Goal: Task Accomplishment & Management: Manage account settings

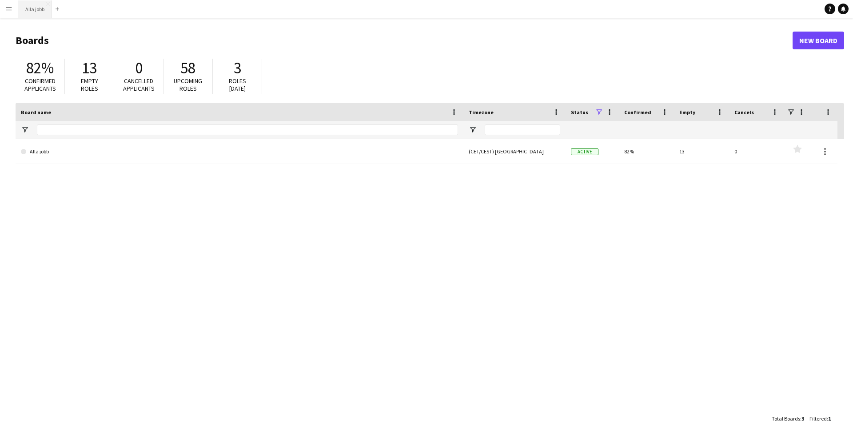
click at [30, 14] on button "Alla jobb Close" at bounding box center [35, 8] width 34 height 17
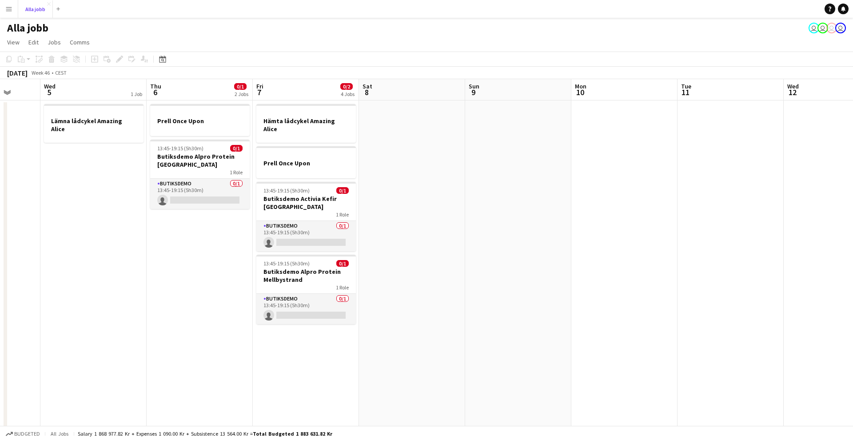
scroll to position [0, 275]
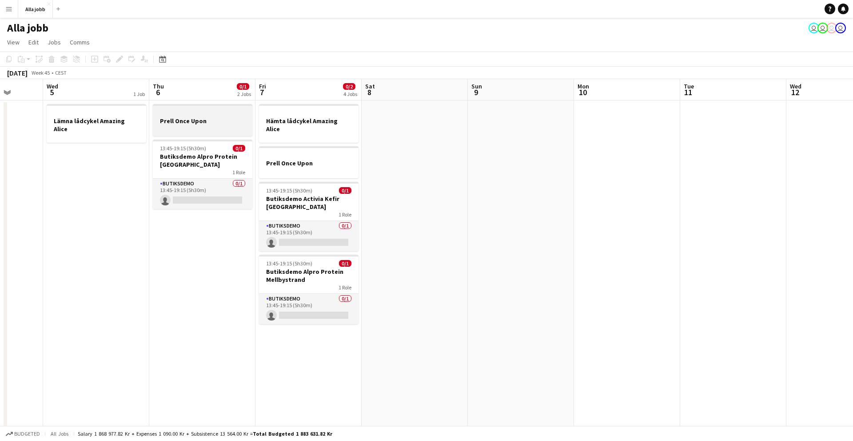
click at [180, 125] on div at bounding box center [203, 128] width 100 height 7
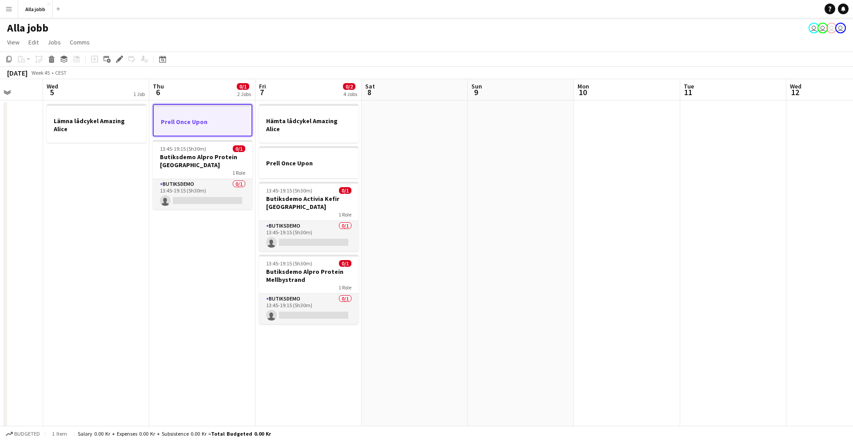
click at [201, 266] on app-date-cell "Prell Once Upon 13:45-19:15 (5h30m) 0/1 Butiksdemo Alpro Protein Göteborg 1 Rol…" at bounding box center [202, 394] width 106 height 588
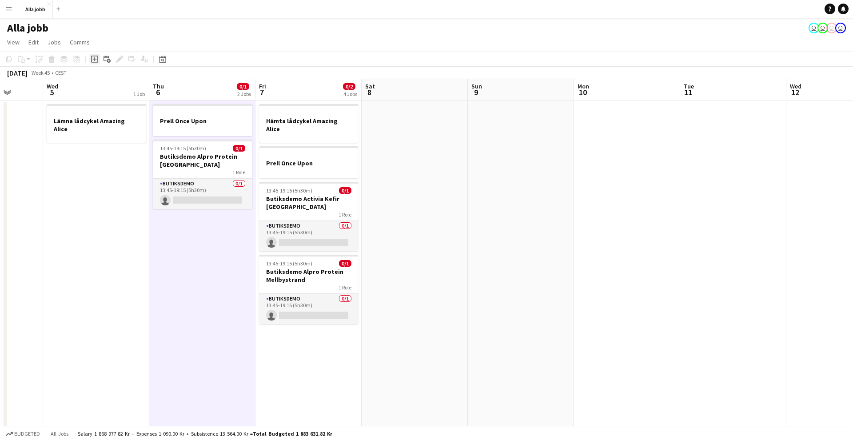
click at [94, 59] on icon at bounding box center [94, 59] width 4 height 4
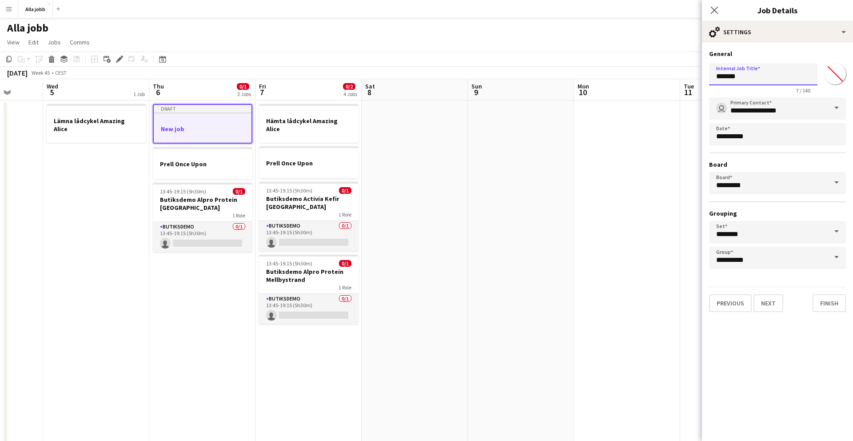
drag, startPoint x: 740, startPoint y: 77, endPoint x: 692, endPoint y: 87, distance: 49.4
click at [692, 87] on body "Menu Boards Boards Boards All jobs Status Workforce Workforce My Workforce Recr…" at bounding box center [426, 351] width 853 height 703
drag, startPoint x: 770, startPoint y: 75, endPoint x: 690, endPoint y: 78, distance: 79.6
click at [690, 78] on body "Menu Boards Boards Boards All jobs Status Workforce Workforce My Workforce Recr…" at bounding box center [426, 351] width 853 height 703
type input "**********"
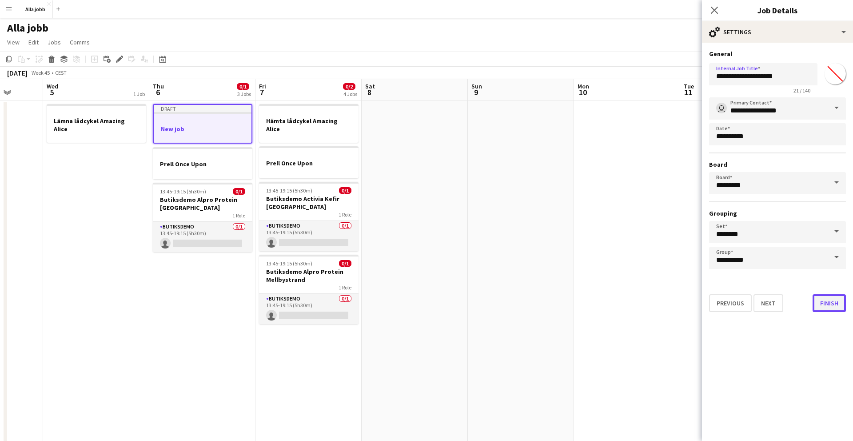
click at [828, 308] on button "Finish" at bounding box center [829, 303] width 33 height 18
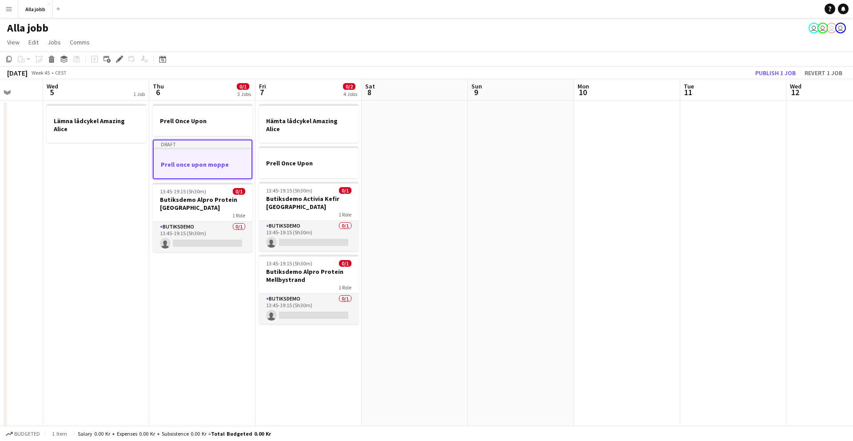
click at [205, 158] on div at bounding box center [203, 156] width 98 height 7
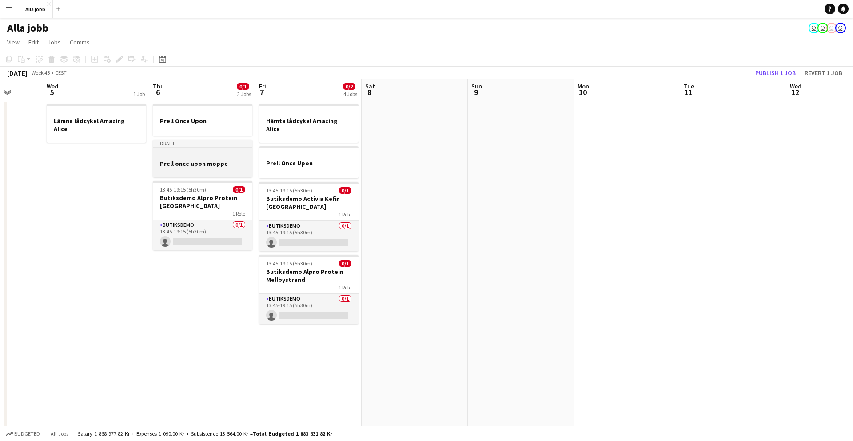
click at [205, 158] on div at bounding box center [203, 155] width 100 height 7
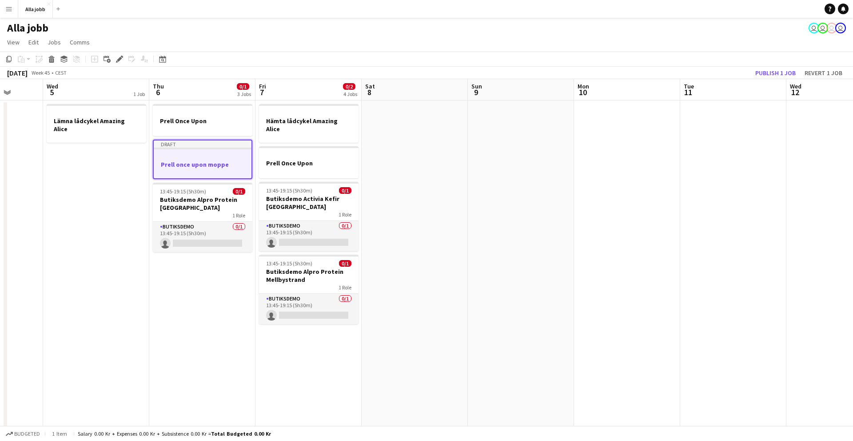
click at [295, 342] on app-date-cell "Hämta lådcykel Amazing [PERSON_NAME] Once Upon 13:45-19:15 (5h30m) 0/1 Butiksde…" at bounding box center [308, 394] width 106 height 588
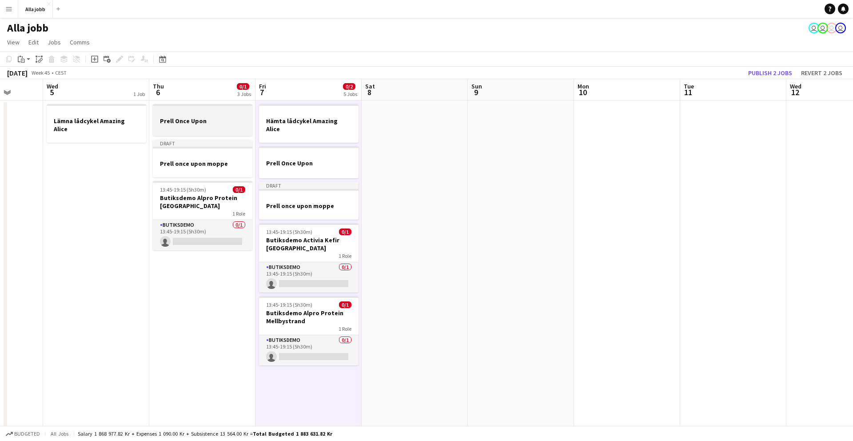
click at [192, 124] on h3 "Prell Once Upon" at bounding box center [203, 121] width 100 height 8
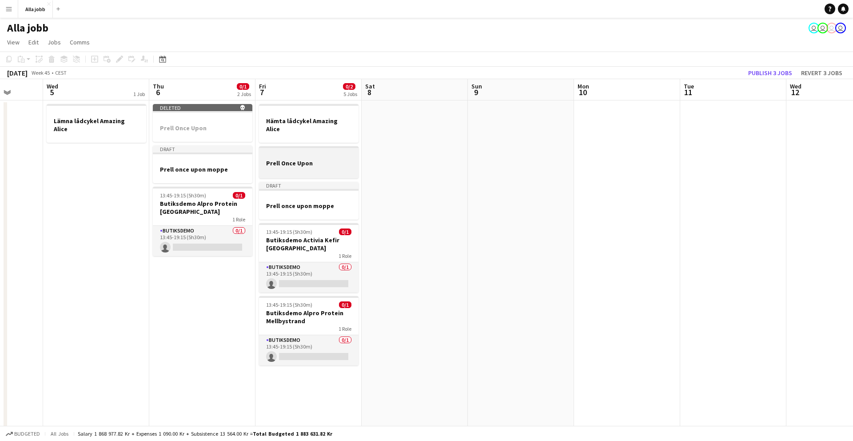
click at [296, 167] on div at bounding box center [309, 170] width 100 height 7
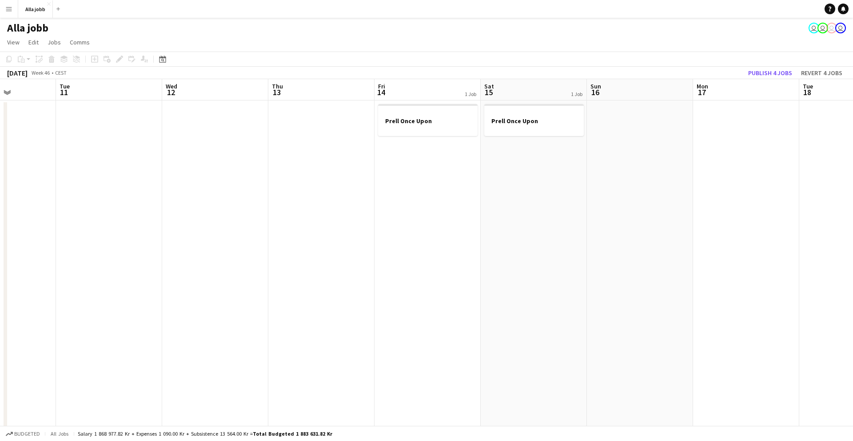
scroll to position [0, 264]
click at [427, 194] on app-date-cell "Prell Once Upon" at bounding box center [426, 394] width 106 height 588
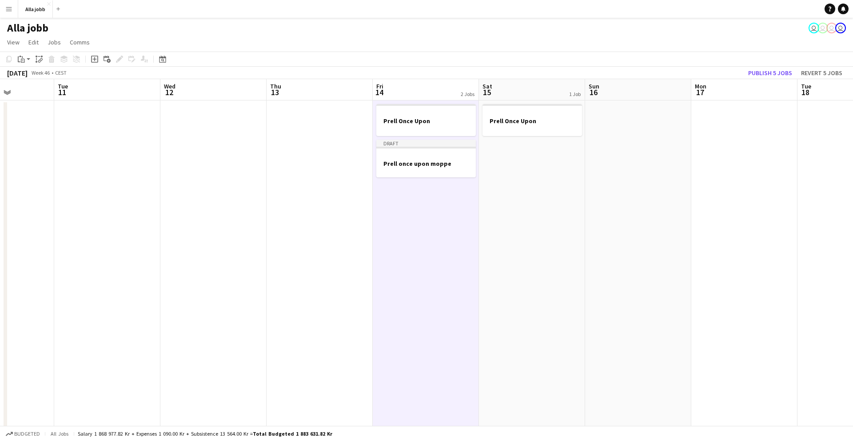
click at [536, 179] on app-date-cell "Prell Once Upon" at bounding box center [532, 394] width 106 height 588
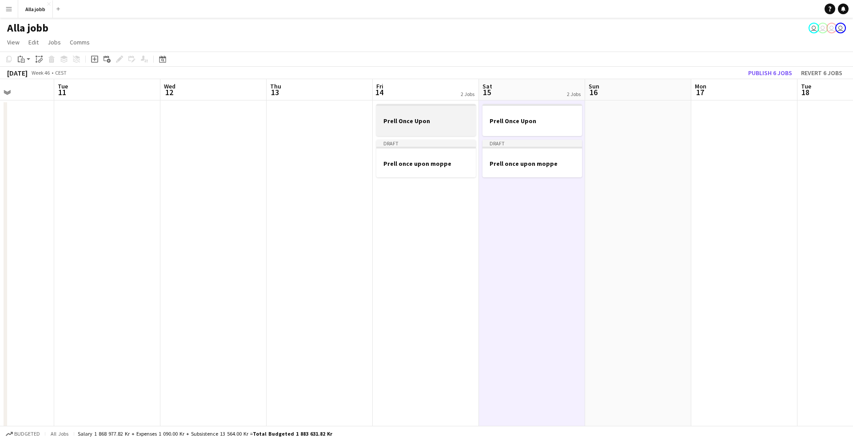
click at [450, 115] on div at bounding box center [426, 112] width 100 height 7
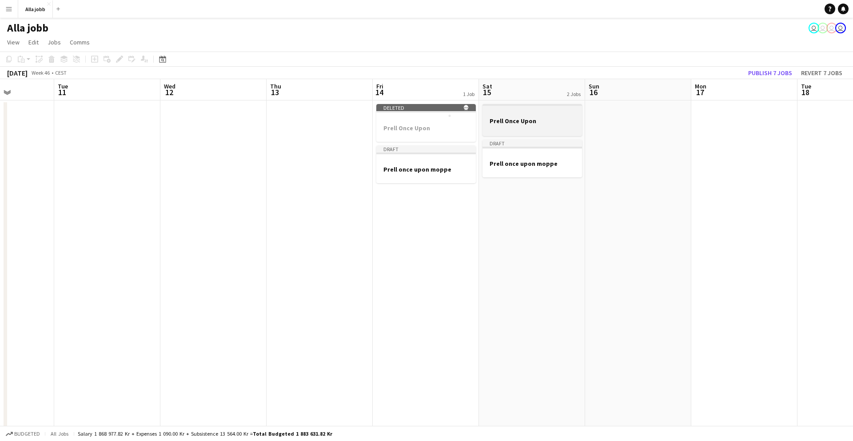
click at [518, 134] on app-job-card "Prell Once Upon" at bounding box center [532, 120] width 100 height 32
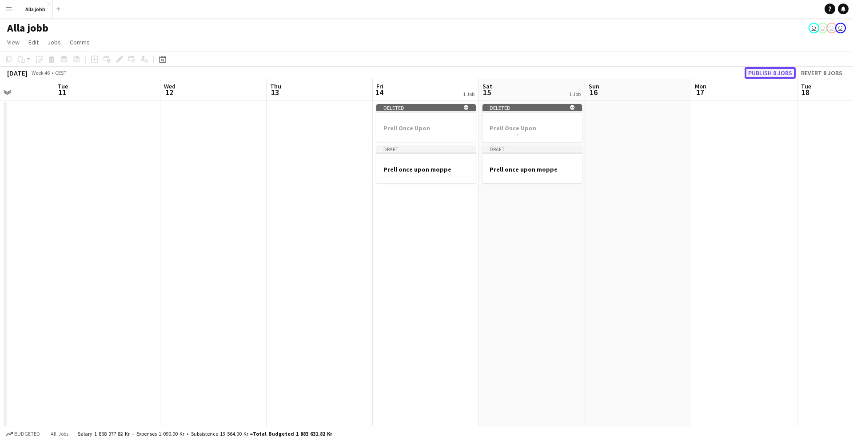
click at [772, 74] on button "Publish 8 jobs" at bounding box center [770, 73] width 51 height 12
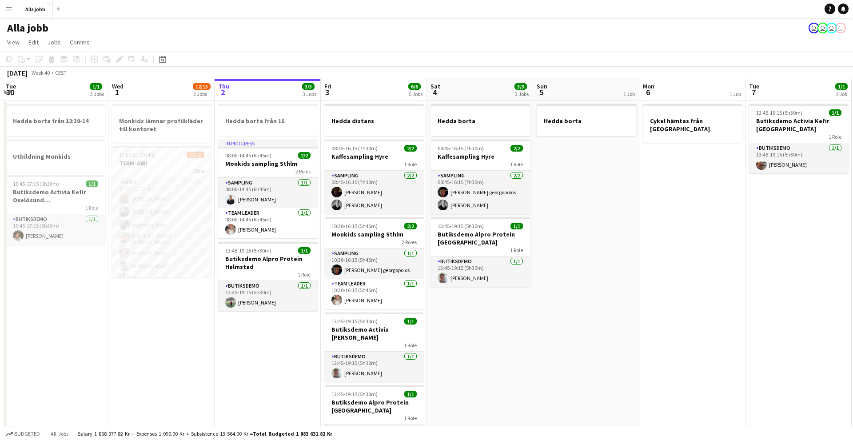
scroll to position [0, 419]
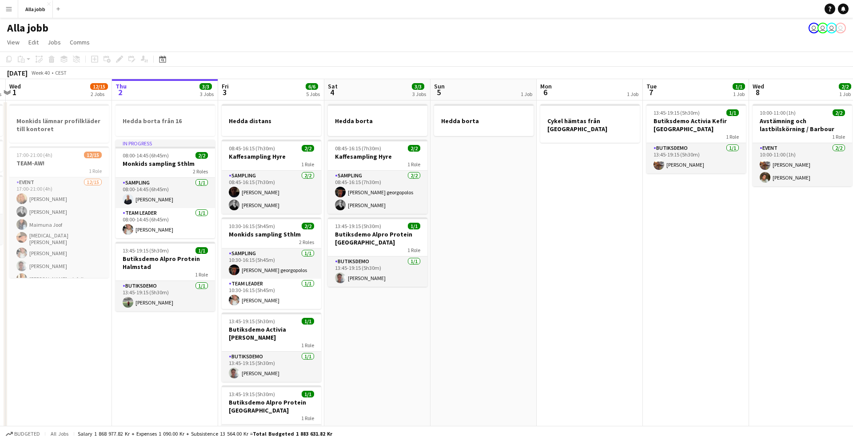
click at [185, 345] on app-date-cell "Hedda borta från 16 In progress 08:00-14:45 (6h45m) 2/2 Monkids sampling Sthlm …" at bounding box center [165, 394] width 106 height 588
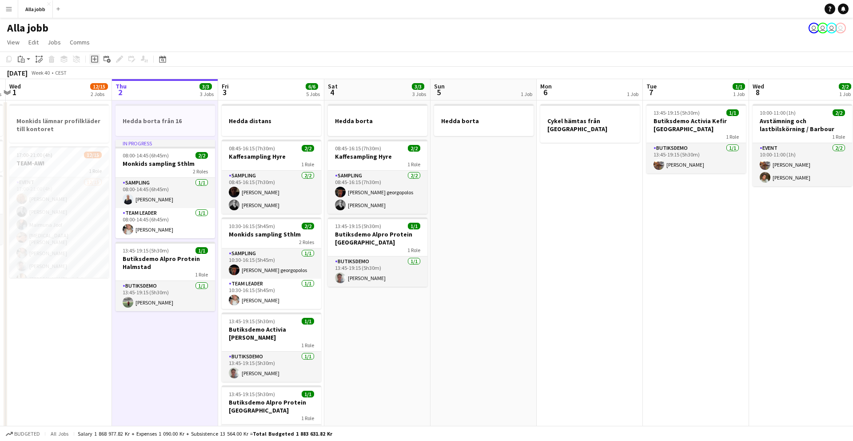
click at [93, 62] on icon at bounding box center [94, 59] width 7 height 7
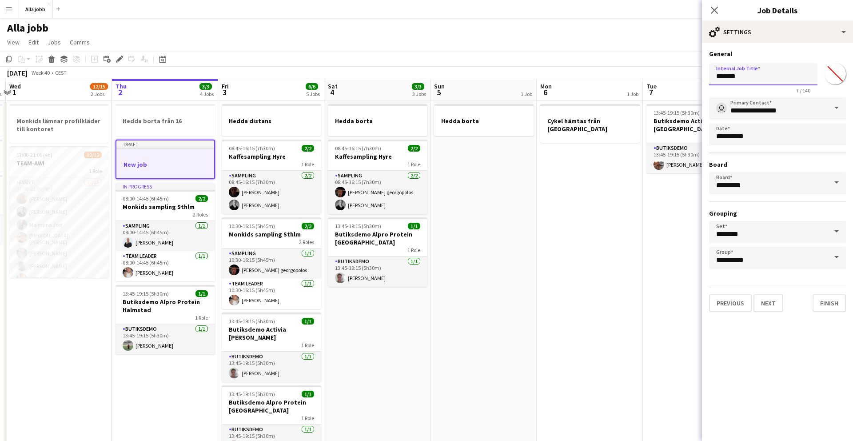
drag, startPoint x: 768, startPoint y: 81, endPoint x: 678, endPoint y: 82, distance: 89.7
click at [678, 82] on body "Menu Boards Boards Boards All jobs Status Workforce Workforce My Workforce Recr…" at bounding box center [426, 351] width 853 height 703
drag, startPoint x: 745, startPoint y: 78, endPoint x: 705, endPoint y: 78, distance: 40.4
click at [705, 78] on form "**********" at bounding box center [777, 181] width 151 height 262
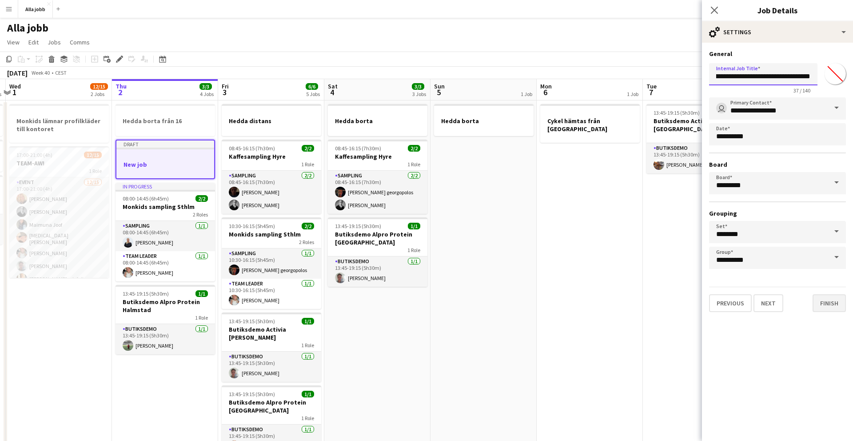
type input "**********"
click at [821, 301] on button "Finish" at bounding box center [829, 303] width 33 height 18
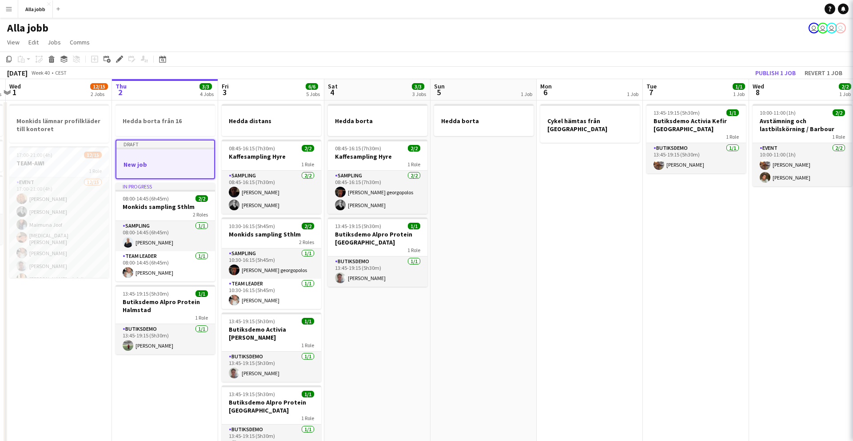
scroll to position [0, 0]
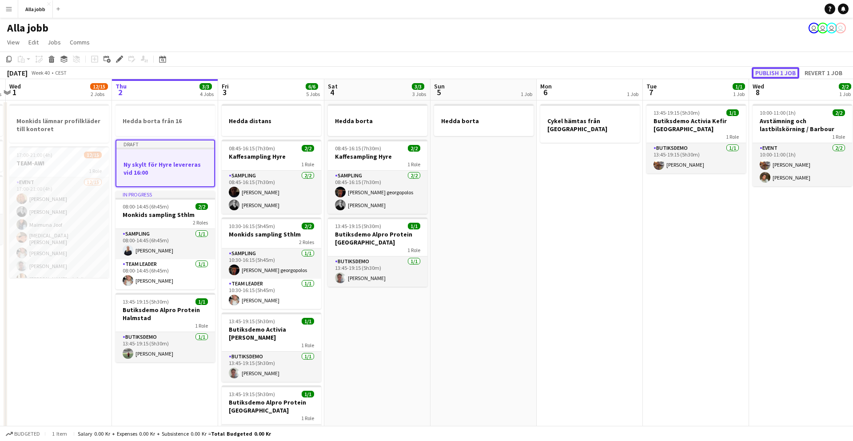
click at [760, 70] on button "Publish 1 job" at bounding box center [776, 73] width 48 height 12
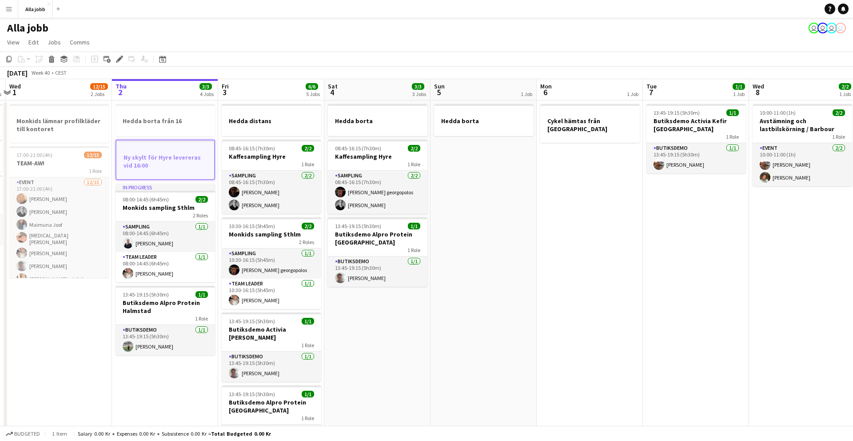
click at [379, 362] on app-date-cell "Hedda borta 08:45-16:15 (7h30m) 2/2 Kaffesampling Hyre 1 Role Sampling [DATE] 0…" at bounding box center [377, 394] width 106 height 588
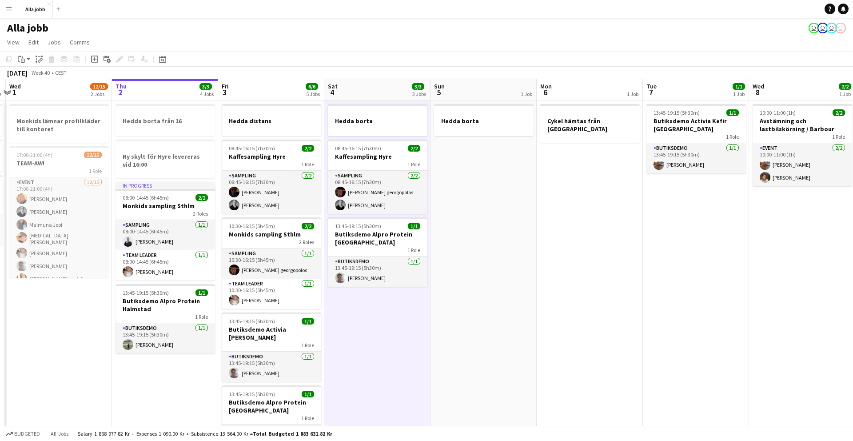
click at [379, 362] on app-date-cell "Hedda borta 08:45-16:15 (7h30m) 2/2 Kaffesampling Hyre 1 Role Sampling [DATE] 0…" at bounding box center [377, 394] width 106 height 588
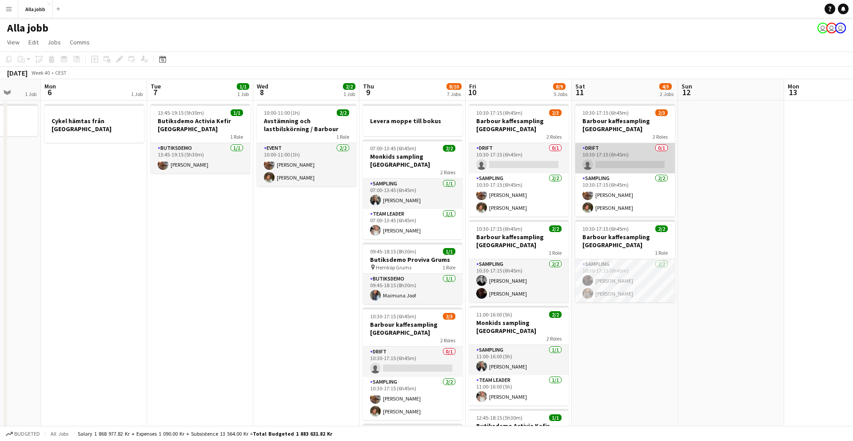
click at [622, 146] on app-card-role "Drift 0/1 10:30-17:15 (6h45m) single-neutral-actions" at bounding box center [625, 158] width 100 height 30
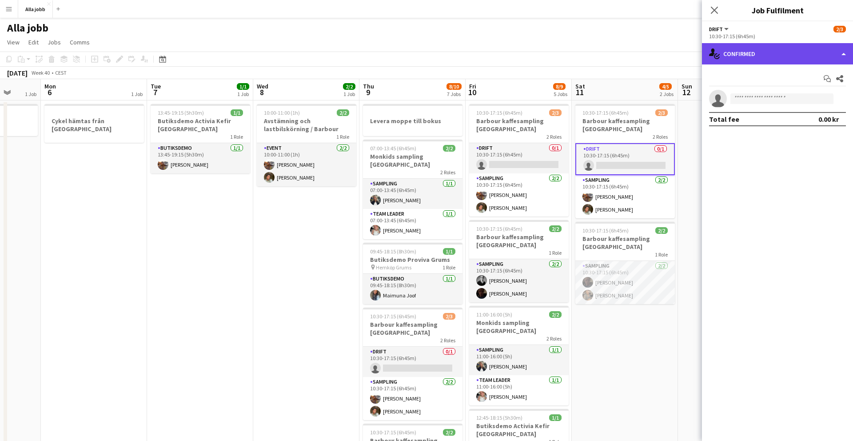
click at [729, 56] on div "single-neutral-actions-check-2 Confirmed" at bounding box center [777, 53] width 151 height 21
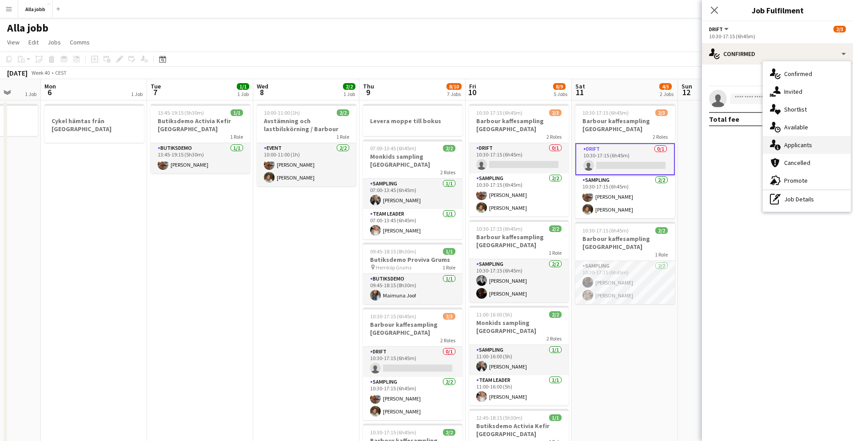
click at [780, 143] on icon "single-neutral-actions-information" at bounding box center [775, 144] width 11 height 11
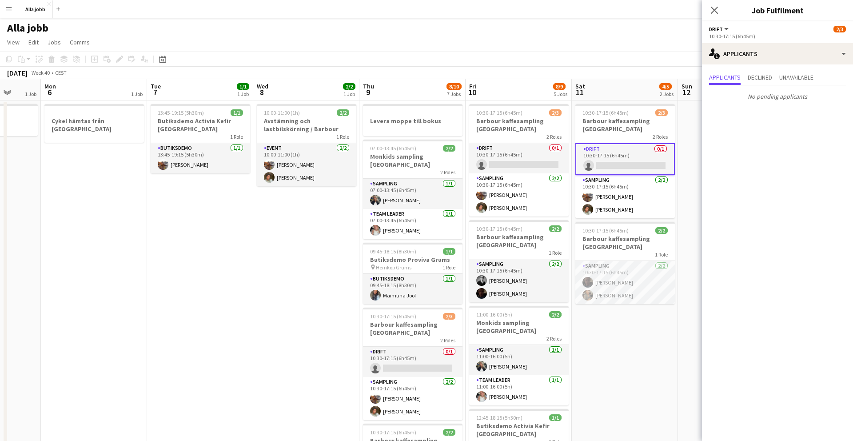
click at [641, 332] on app-date-cell "10:30-17:15 (6h45m) 2/3 Barbour kaffesampling Köpenhamn 2 Roles Drift 0/1 10:30…" at bounding box center [625, 394] width 106 height 588
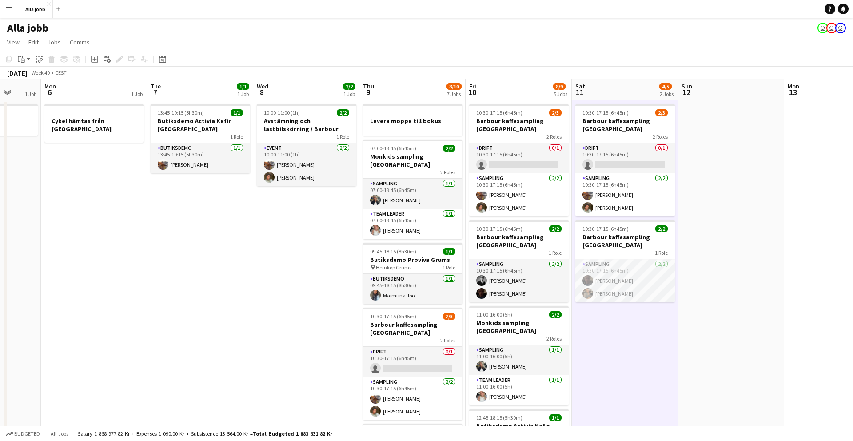
click at [641, 332] on app-date-cell "10:30-17:15 (6h45m) 2/3 Barbour kaffesampling Köpenhamn 2 Roles Drift 0/1 10:30…" at bounding box center [625, 394] width 106 height 588
